Goal: Information Seeking & Learning: Learn about a topic

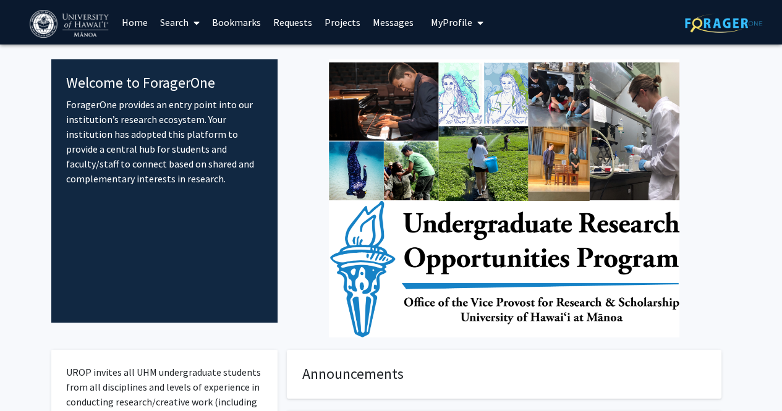
click at [186, 19] on link "Search" at bounding box center [180, 22] width 52 height 43
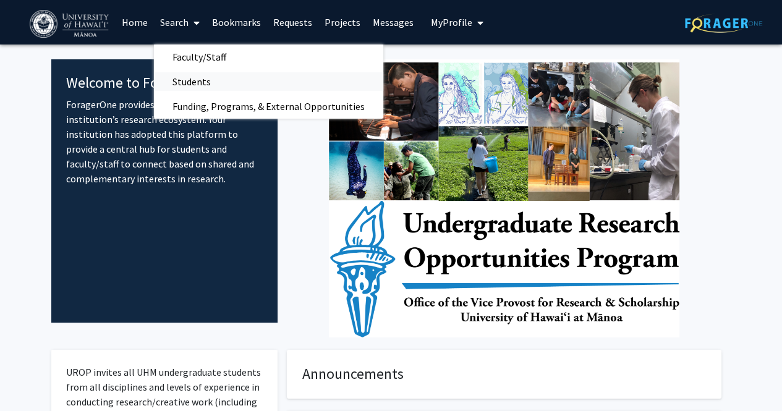
click at [219, 82] on span "Students" at bounding box center [191, 81] width 75 height 25
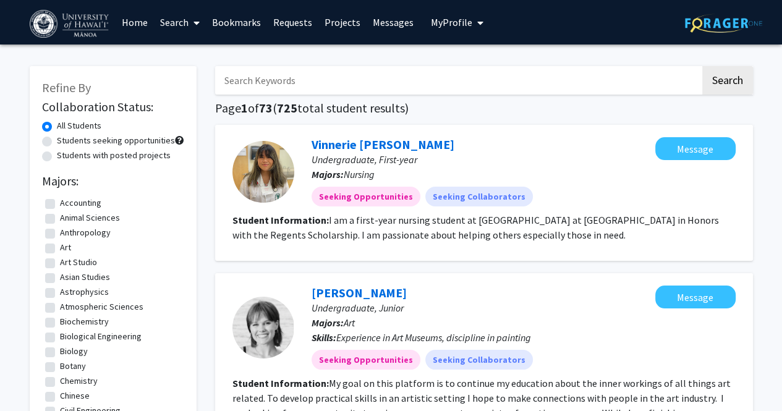
click at [178, 10] on link "Search" at bounding box center [180, 22] width 52 height 43
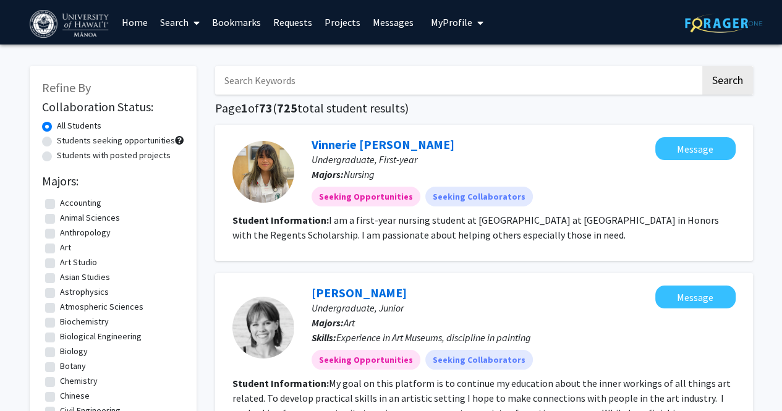
click at [193, 15] on span at bounding box center [194, 22] width 11 height 43
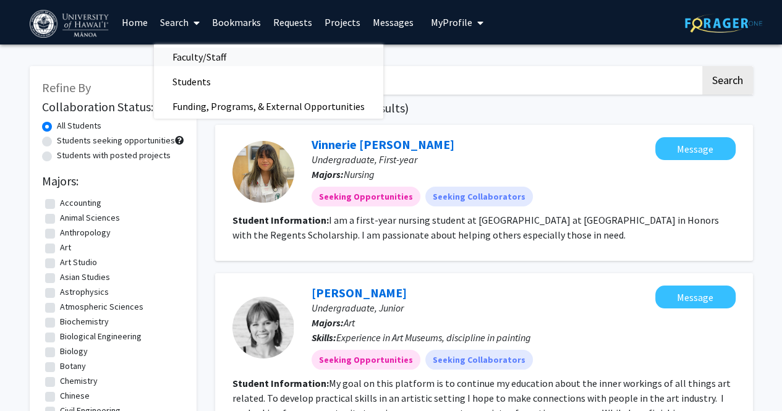
click at [190, 53] on span "Faculty/Staff" at bounding box center [199, 57] width 91 height 25
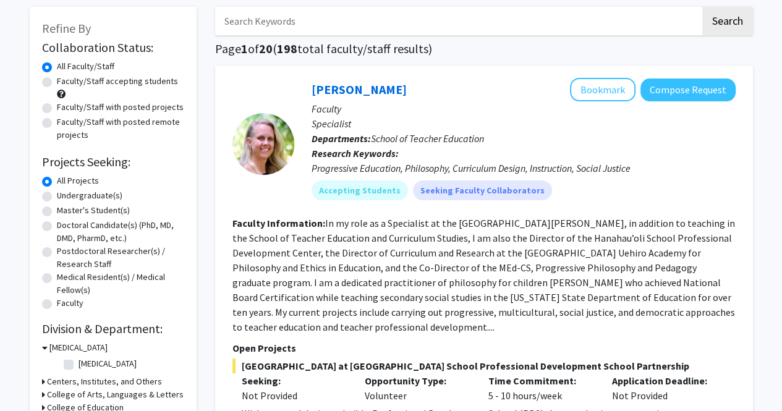
scroll to position [60, 0]
click at [66, 197] on label "Undergraduate(s)" at bounding box center [90, 195] width 66 height 13
click at [65, 197] on input "Undergraduate(s)" at bounding box center [61, 193] width 8 height 8
radio input "true"
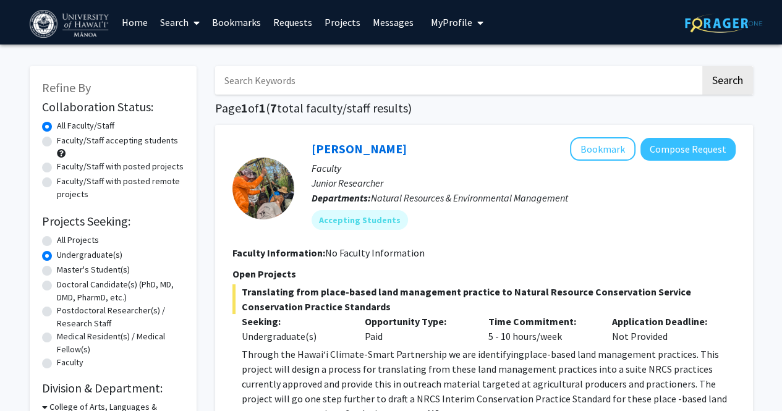
click at [82, 140] on label "Faculty/Staff accepting students" at bounding box center [117, 140] width 121 height 13
click at [65, 140] on input "Faculty/Staff accepting students" at bounding box center [61, 138] width 8 height 8
radio input "true"
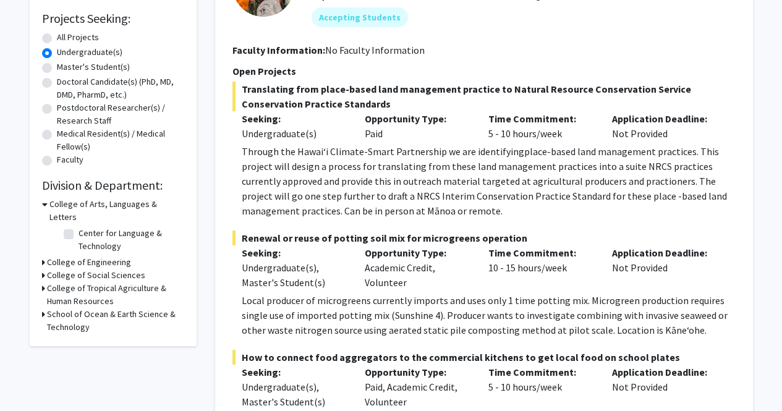
scroll to position [206, 0]
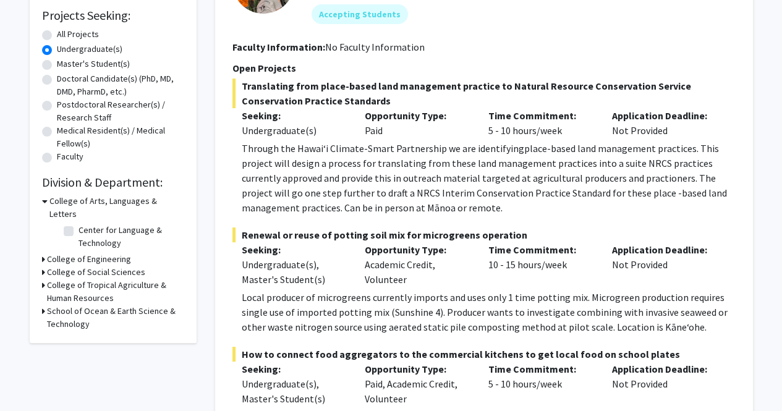
click at [54, 196] on h3 "College of Arts, Languages & Letters" at bounding box center [116, 208] width 135 height 26
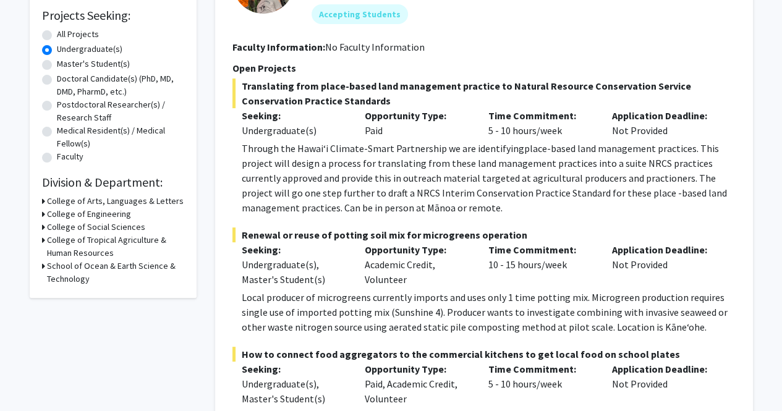
click at [57, 206] on h3 "College of Arts, Languages & Letters" at bounding box center [115, 201] width 137 height 13
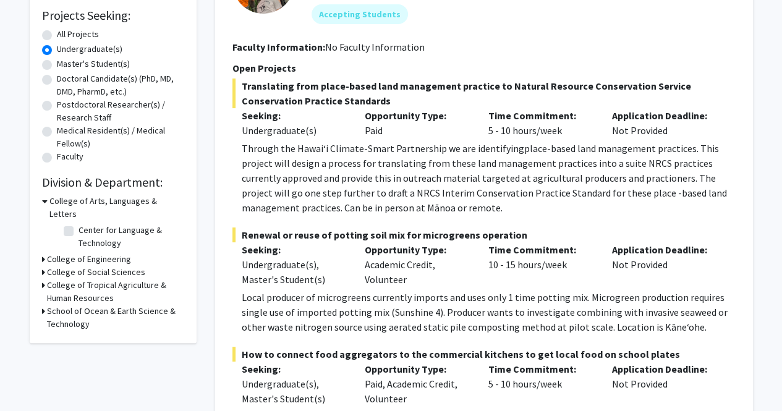
click at [54, 253] on h3 "College of Engineering" at bounding box center [89, 259] width 84 height 13
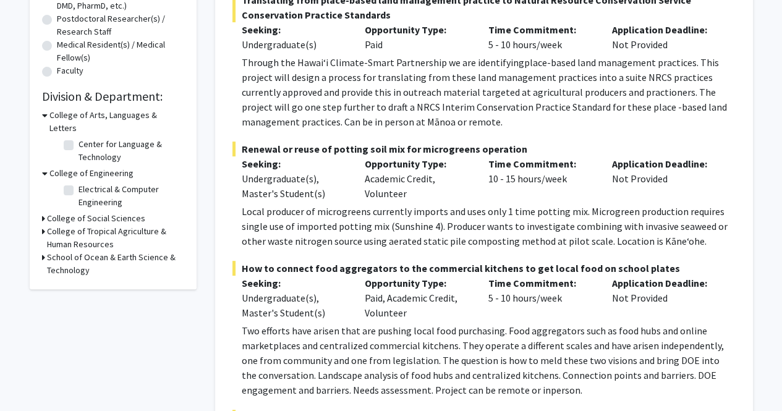
scroll to position [305, 0]
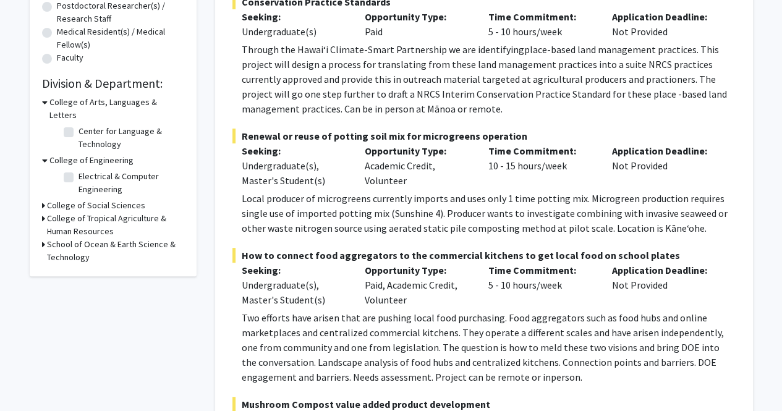
click at [99, 170] on label "Electrical & Computer Engineering" at bounding box center [129, 183] width 103 height 26
click at [87, 170] on input "Electrical & Computer Engineering" at bounding box center [82, 174] width 8 height 8
checkbox input "true"
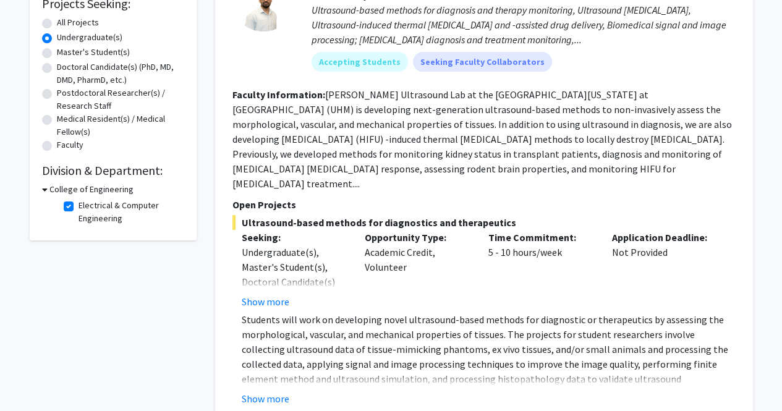
scroll to position [218, 0]
click at [279, 294] on button "Show more" at bounding box center [266, 301] width 48 height 15
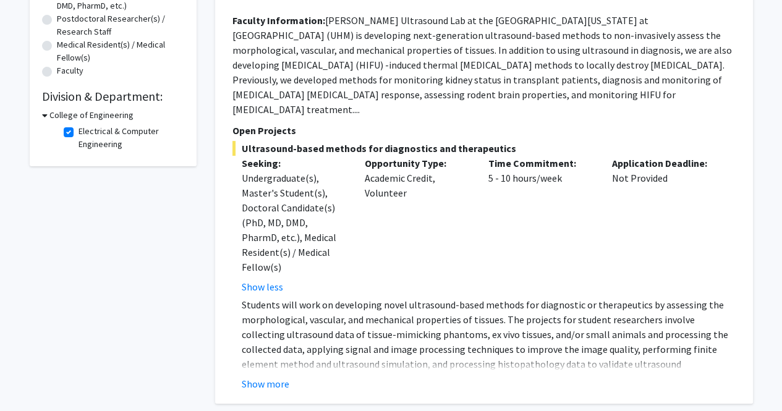
scroll to position [299, 0]
